Goal: Information Seeking & Learning: Learn about a topic

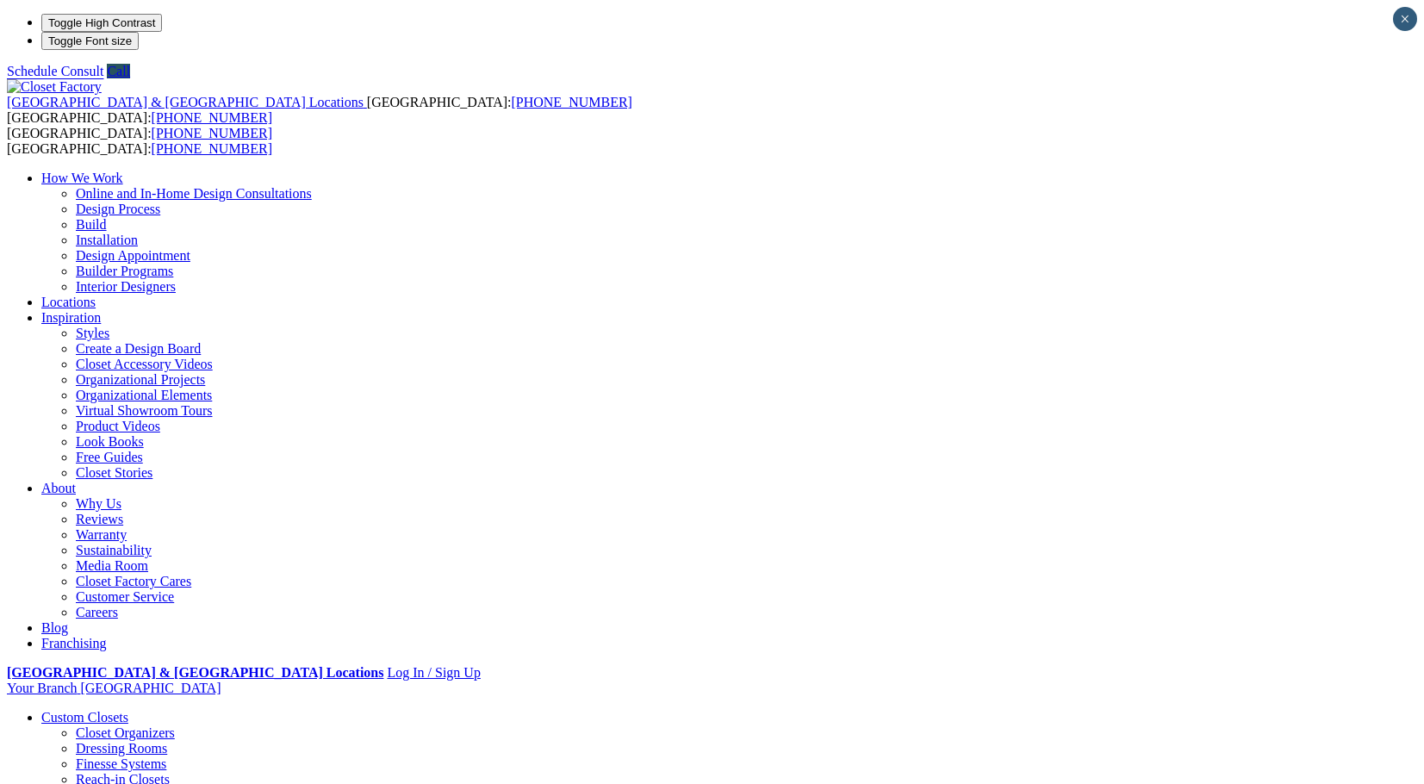
click at [96, 295] on link "Locations" at bounding box center [68, 302] width 54 height 15
type input "*****"
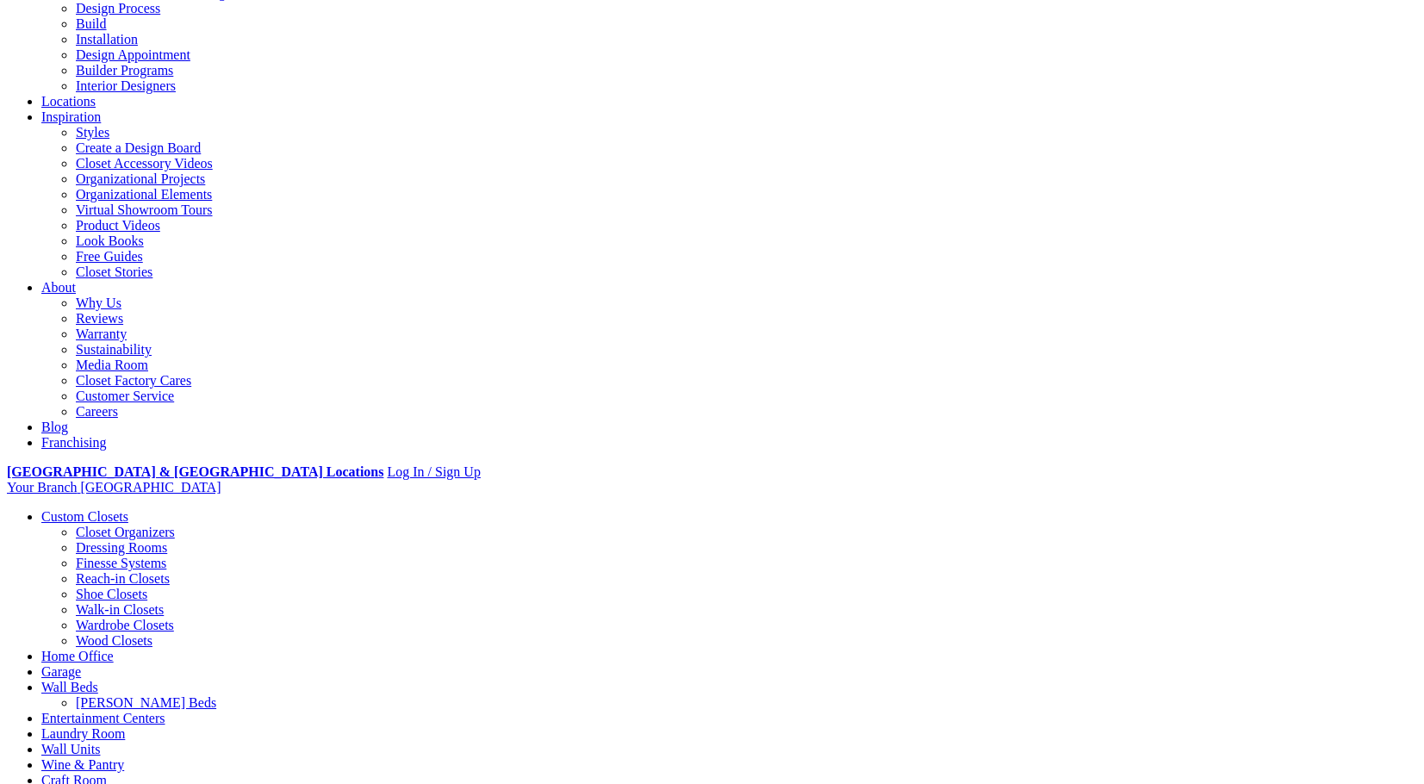
scroll to position [402, 0]
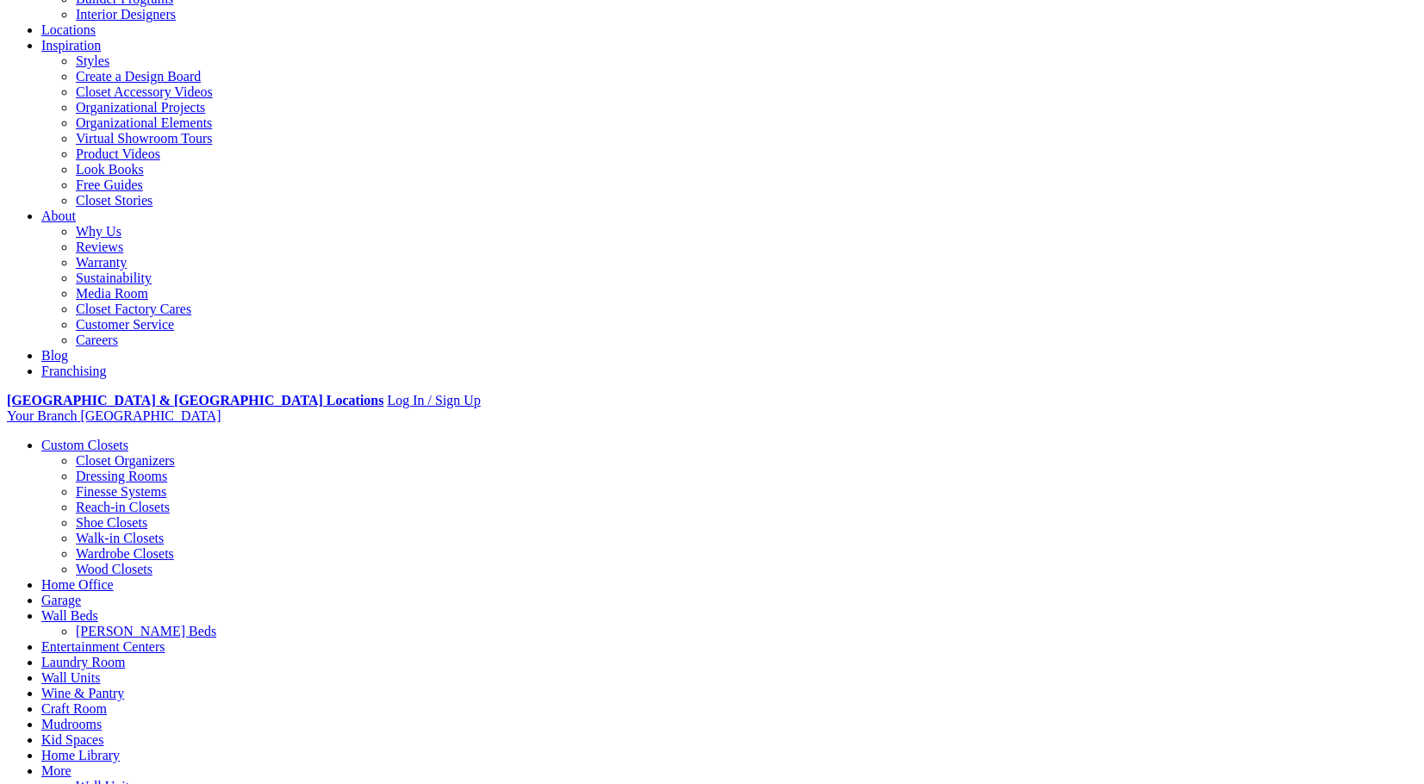
scroll to position [0, 0]
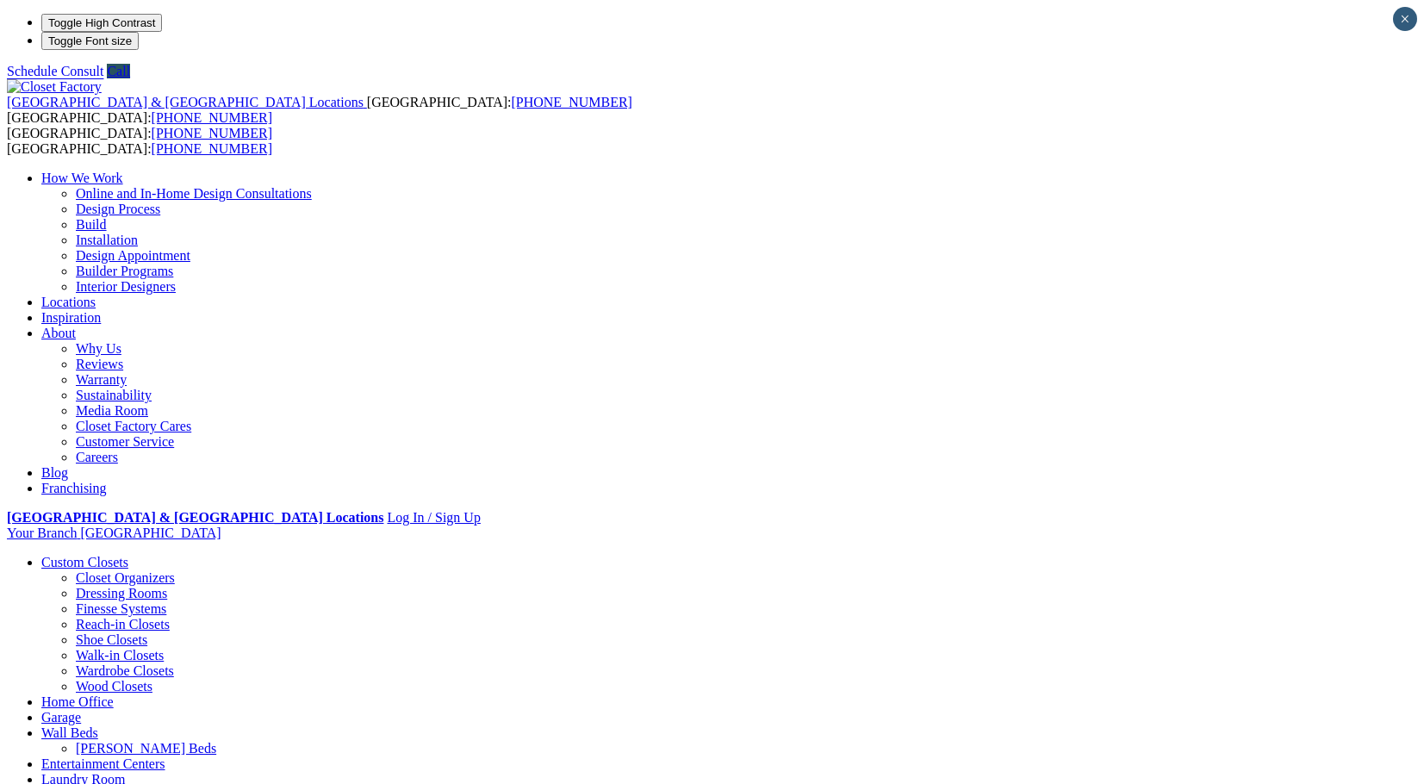
click at [165, 756] on link "Entertainment Centers" at bounding box center [103, 763] width 124 height 15
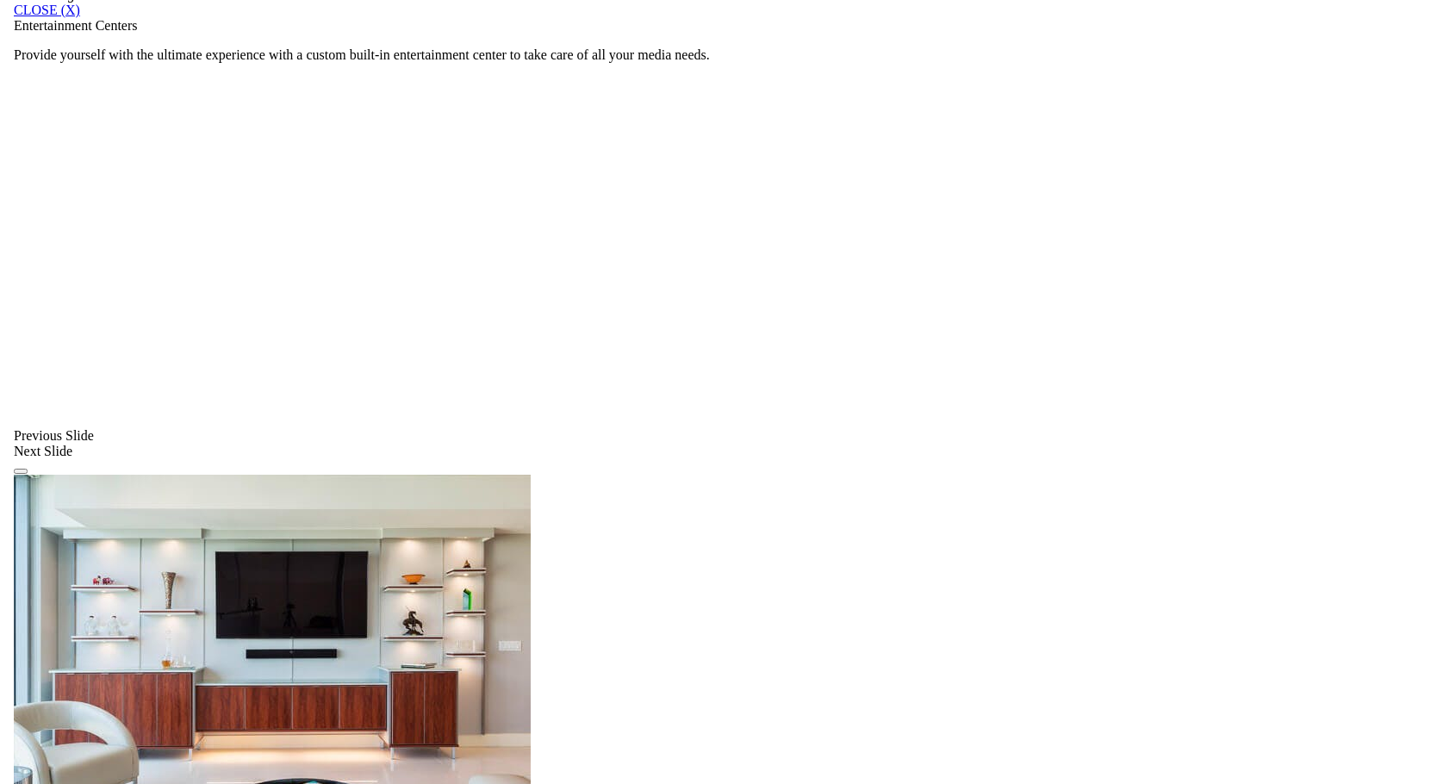
scroll to position [1206, 0]
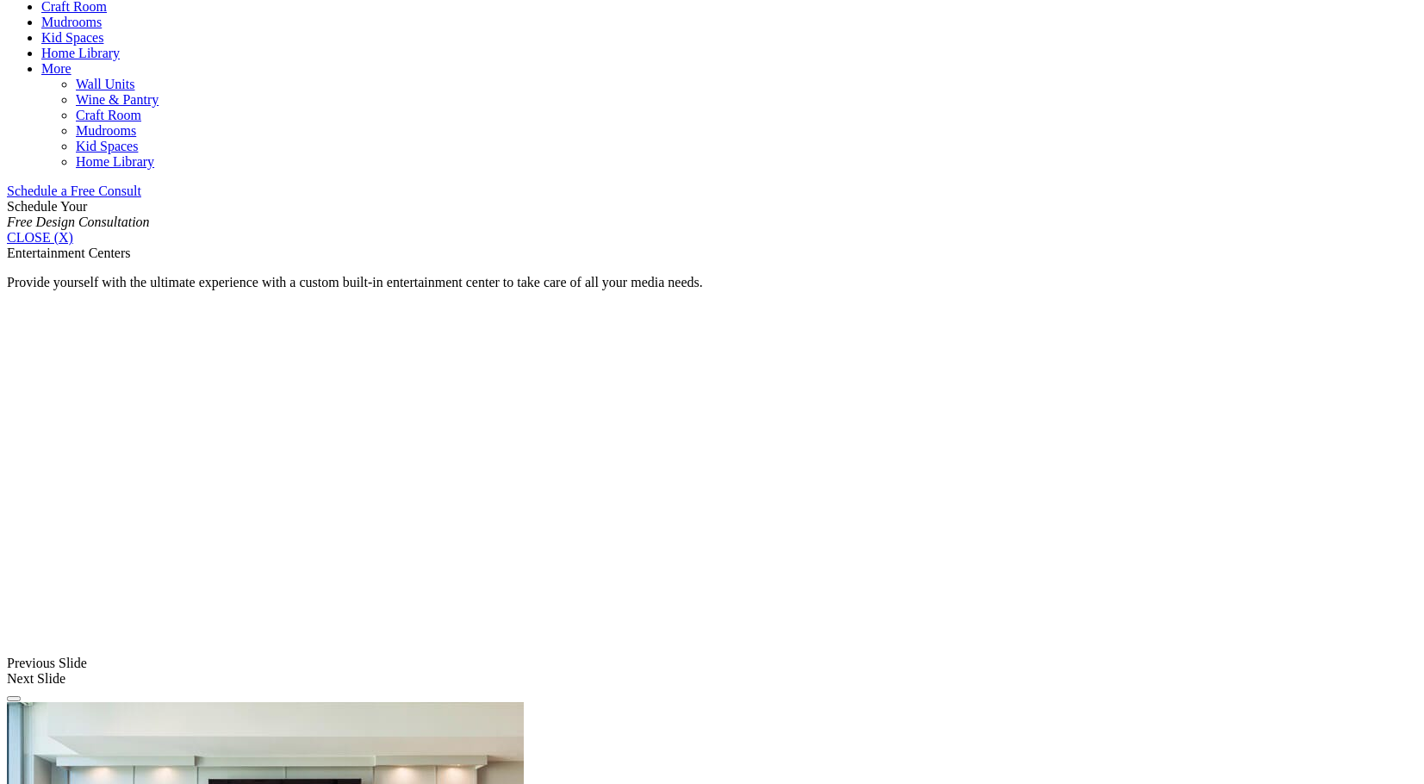
scroll to position [520, 0]
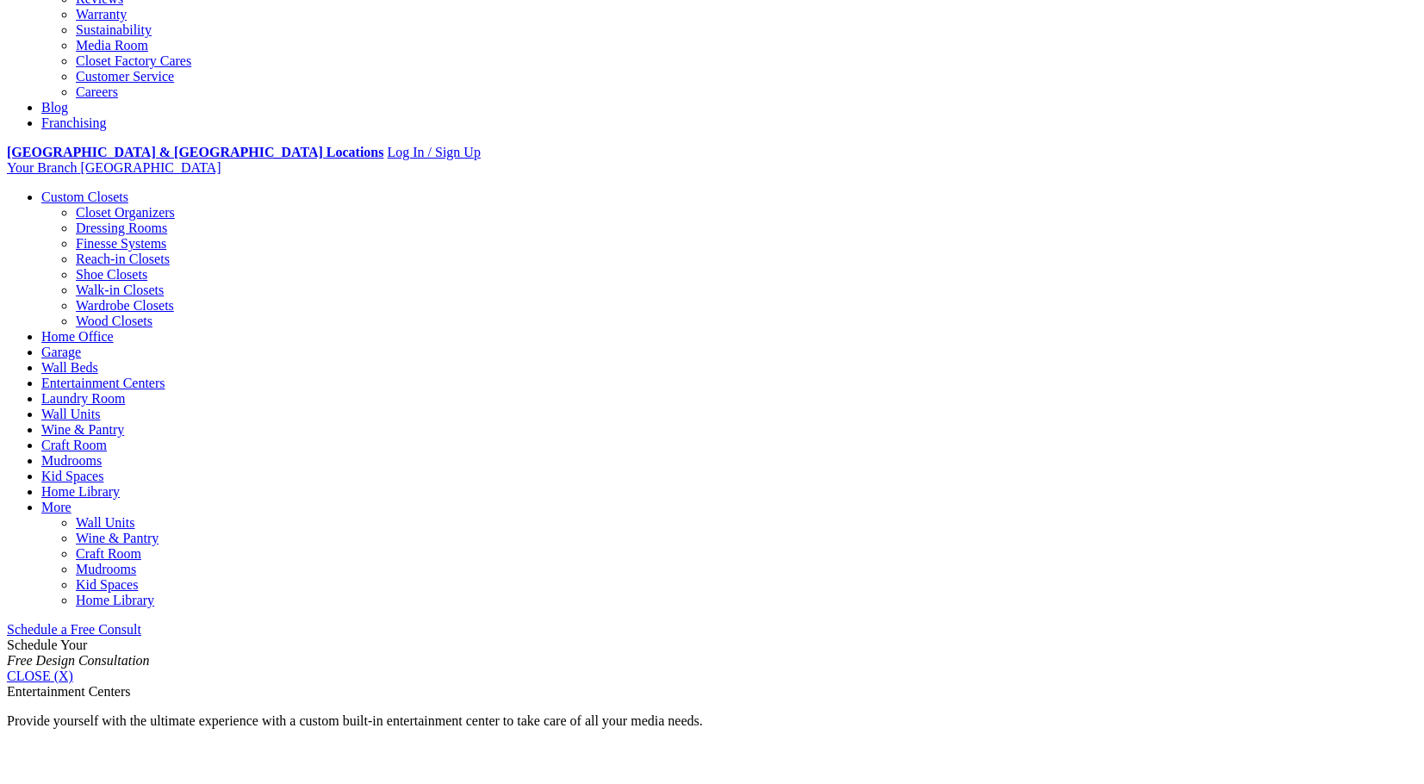
click at [100, 407] on link "Wall Units" at bounding box center [70, 414] width 59 height 15
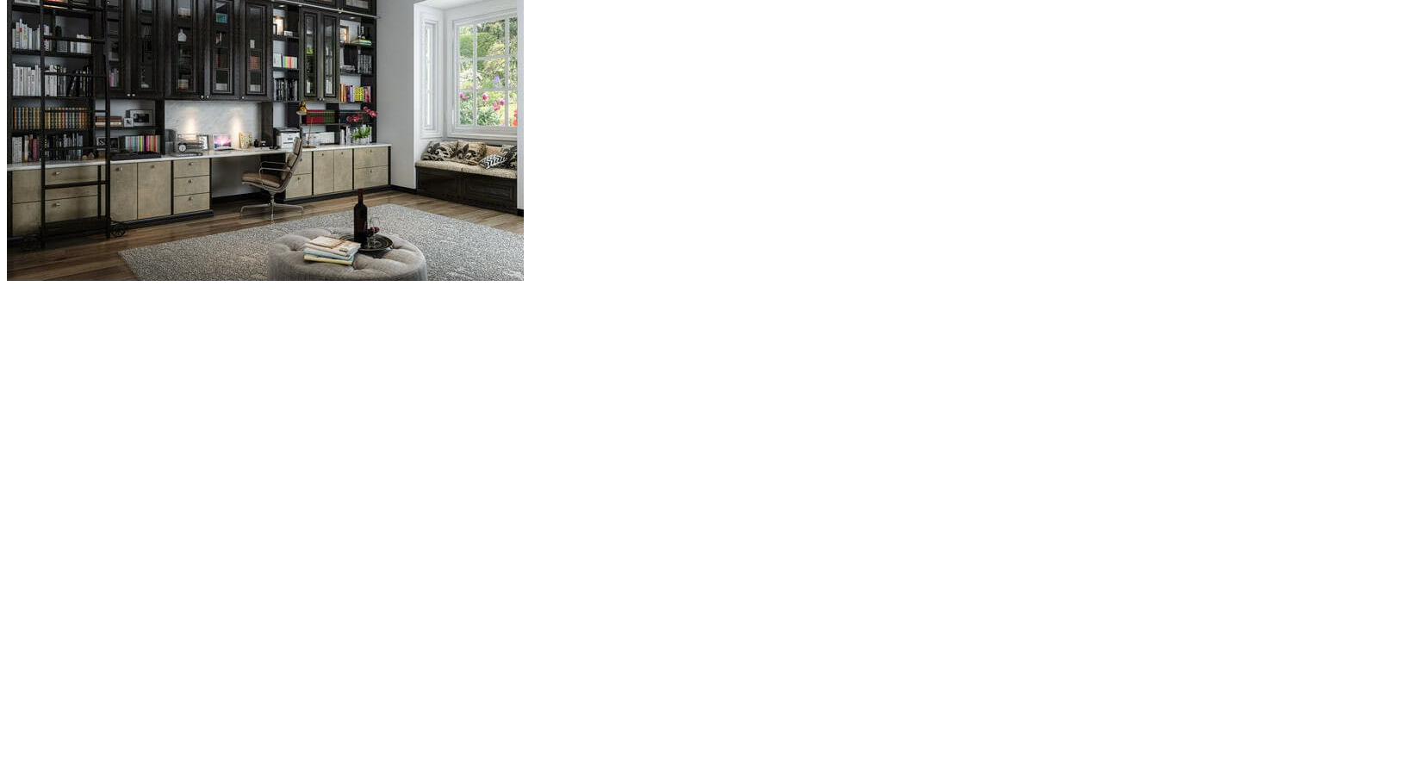
scroll to position [1587, 0]
